Goal: Task Accomplishment & Management: Use online tool/utility

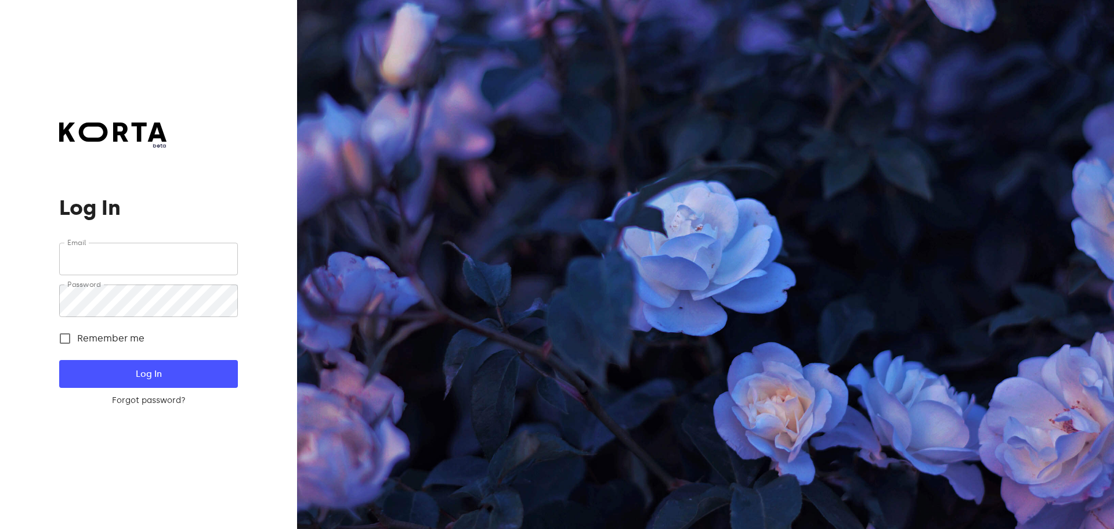
type input "[EMAIL_ADDRESS][DOMAIN_NAME]"
click at [185, 365] on button "Log In" at bounding box center [148, 374] width 178 height 28
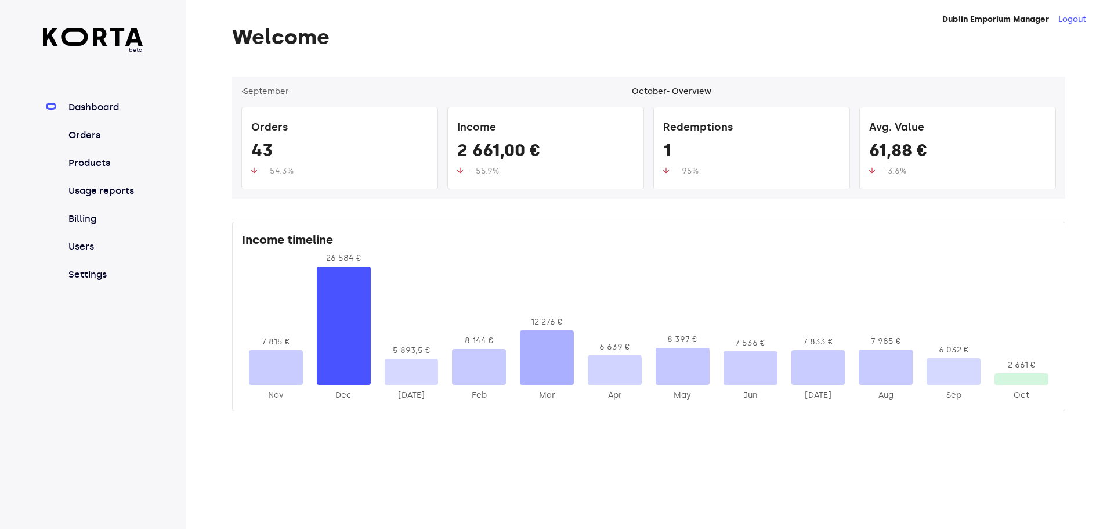
click at [69, 104] on link "Dashboard" at bounding box center [104, 107] width 77 height 14
click at [84, 132] on link "Orders" at bounding box center [104, 135] width 77 height 14
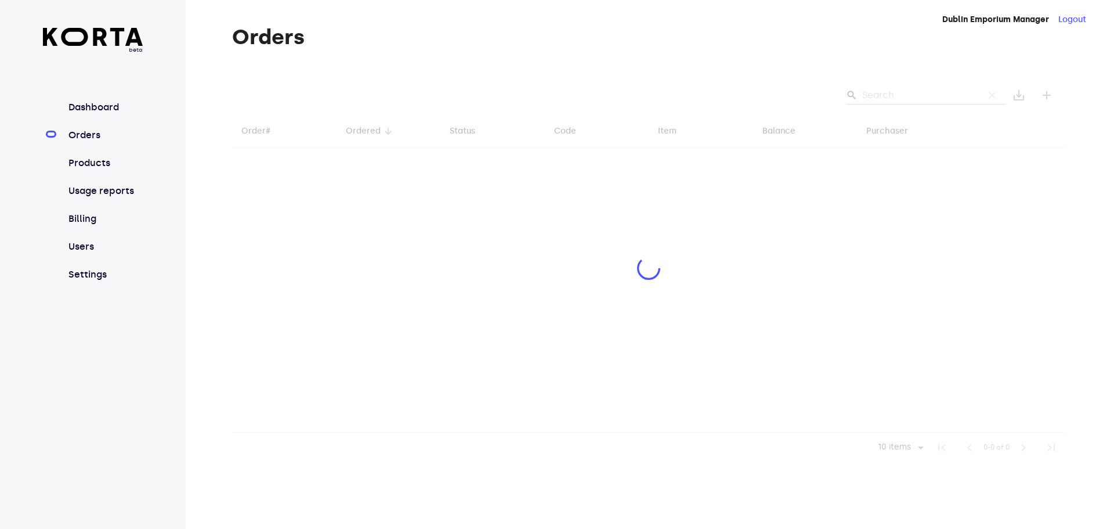
click at [917, 96] on div at bounding box center [648, 270] width 833 height 386
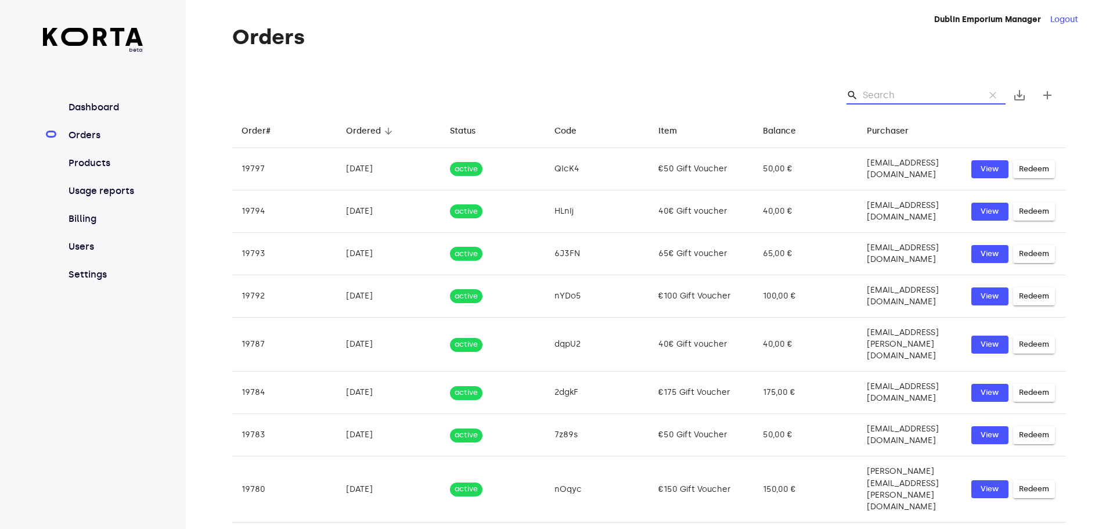
click at [874, 95] on input "Search" at bounding box center [919, 95] width 113 height 19
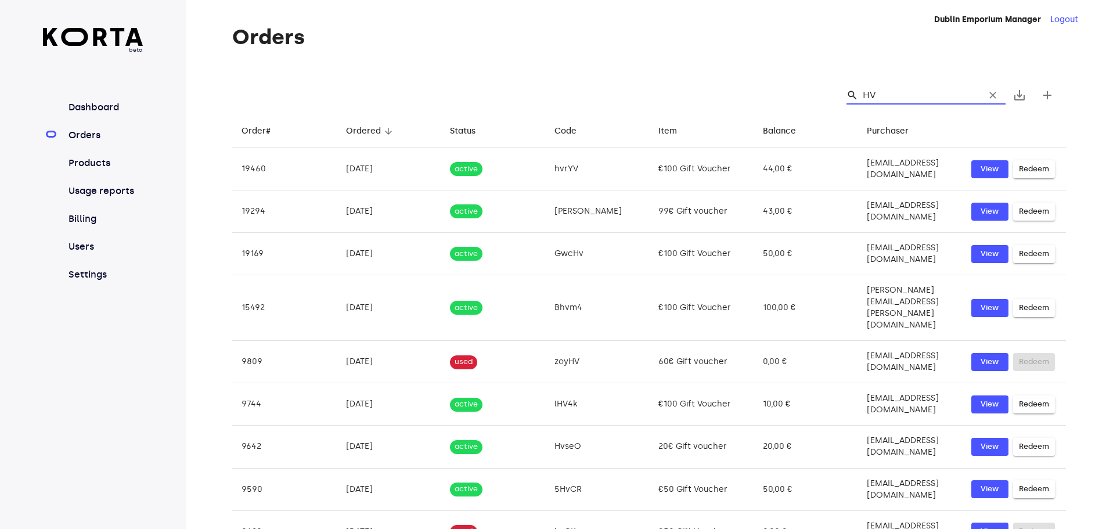
type input "H"
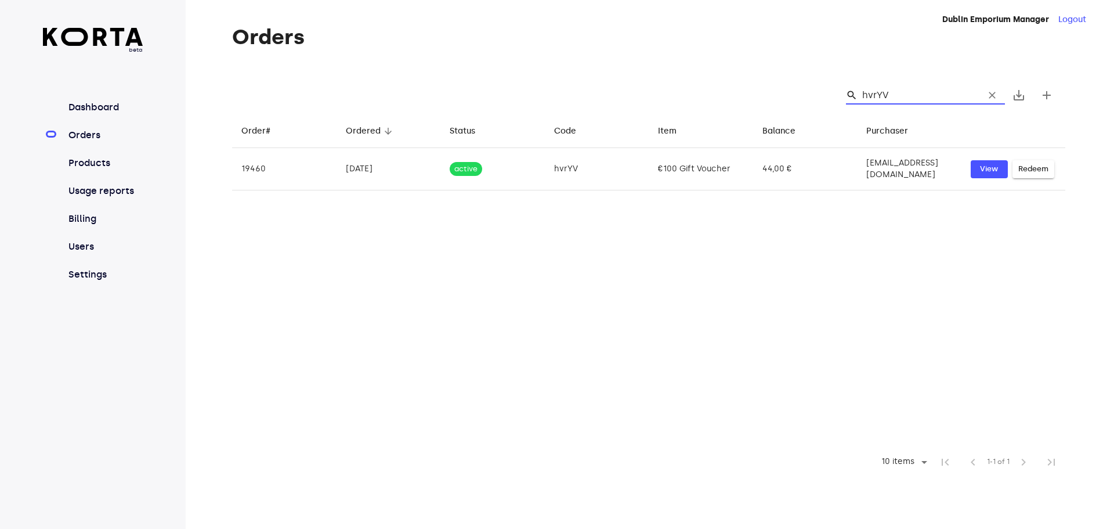
drag, startPoint x: 904, startPoint y: 92, endPoint x: 860, endPoint y: 103, distance: 45.5
click at [860, 103] on div "search hvrYV clear" at bounding box center [925, 95] width 159 height 19
type input "hvrYV"
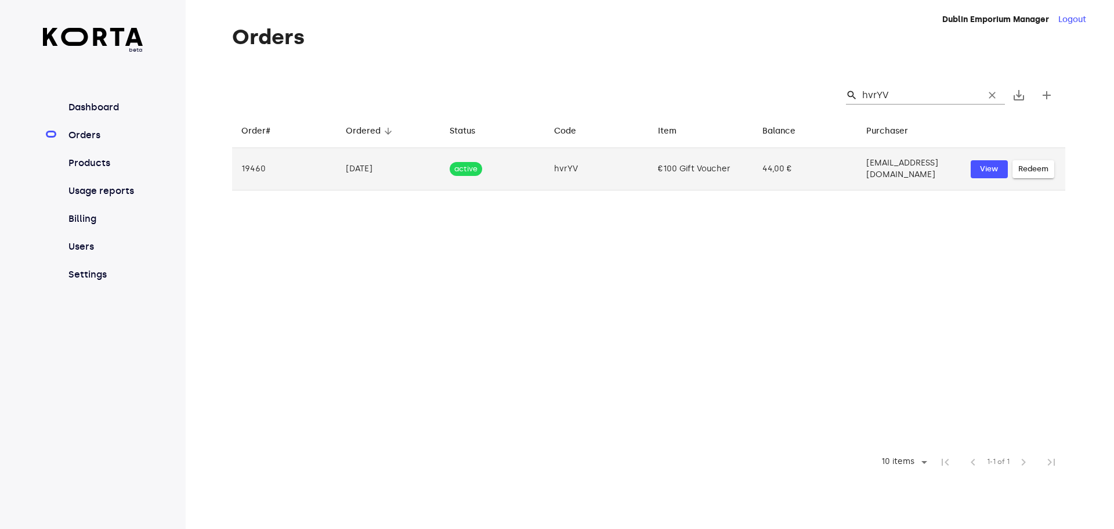
click at [1042, 167] on span "Redeem" at bounding box center [1034, 169] width 30 height 13
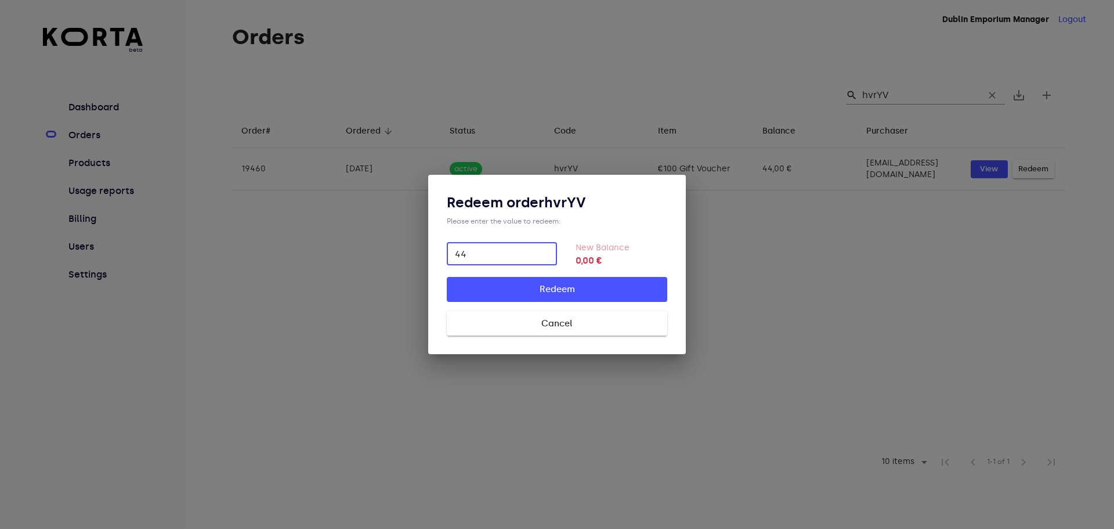
type input "44"
click at [629, 301] on button "Redeem" at bounding box center [557, 289] width 221 height 24
